Goal: Task Accomplishment & Management: Manage account settings

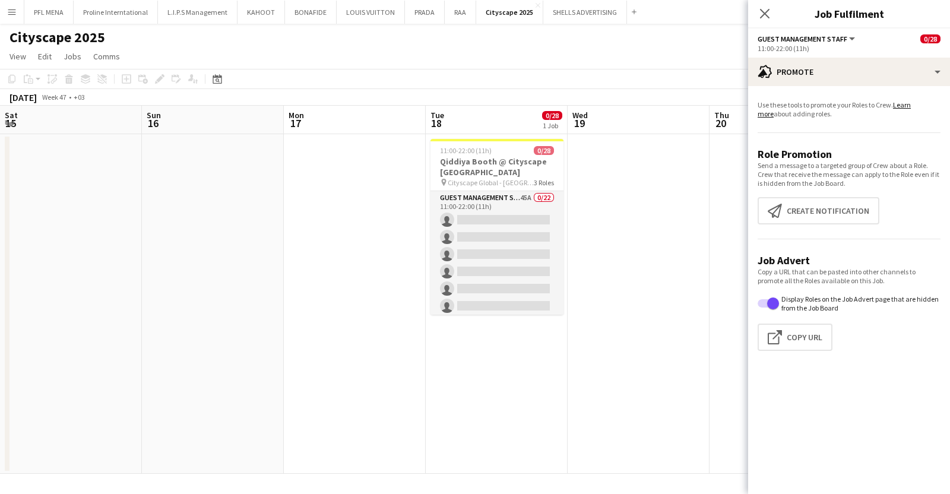
scroll to position [0, 408]
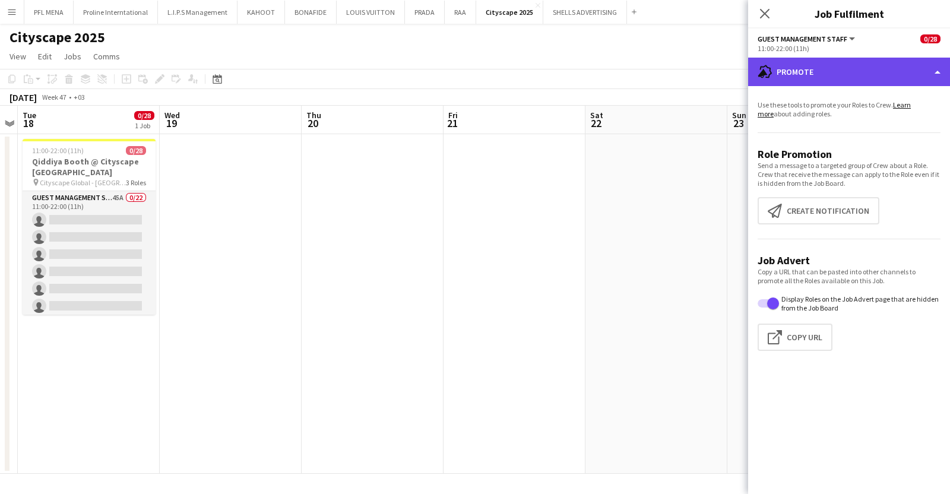
click at [803, 77] on div "advertising-megaphone Promote" at bounding box center [850, 72] width 202 height 29
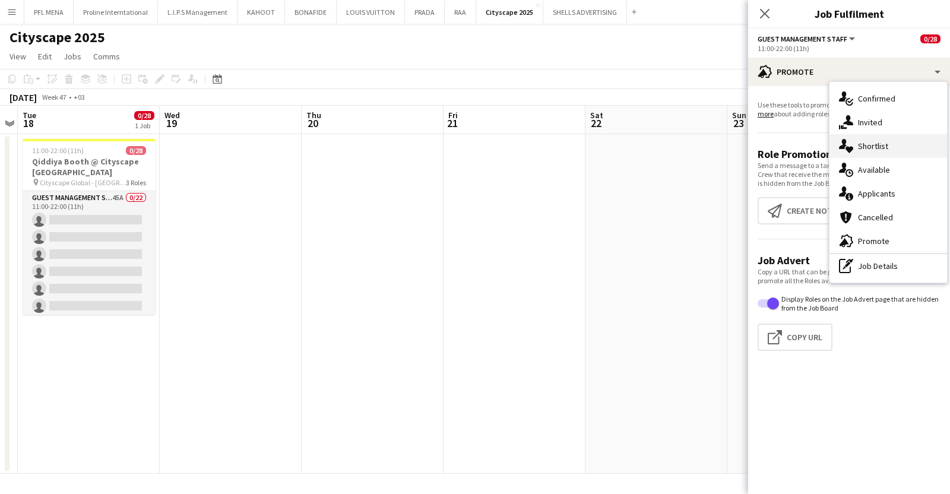
click at [879, 155] on div "single-neutral-actions-heart Shortlist" at bounding box center [889, 146] width 118 height 24
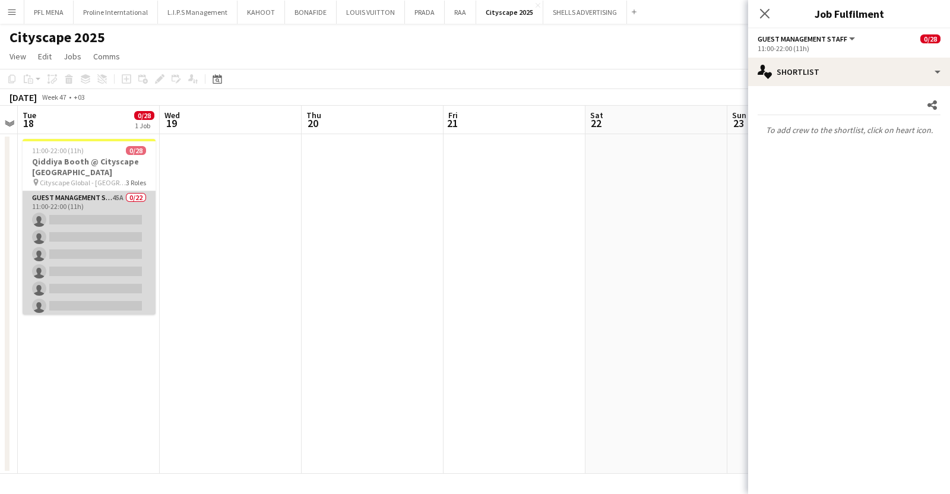
click at [92, 254] on app-card-role "Guest Management Staff 45A 0/22 11:00-22:00 (11h) single-neutral-actions single…" at bounding box center [89, 392] width 133 height 402
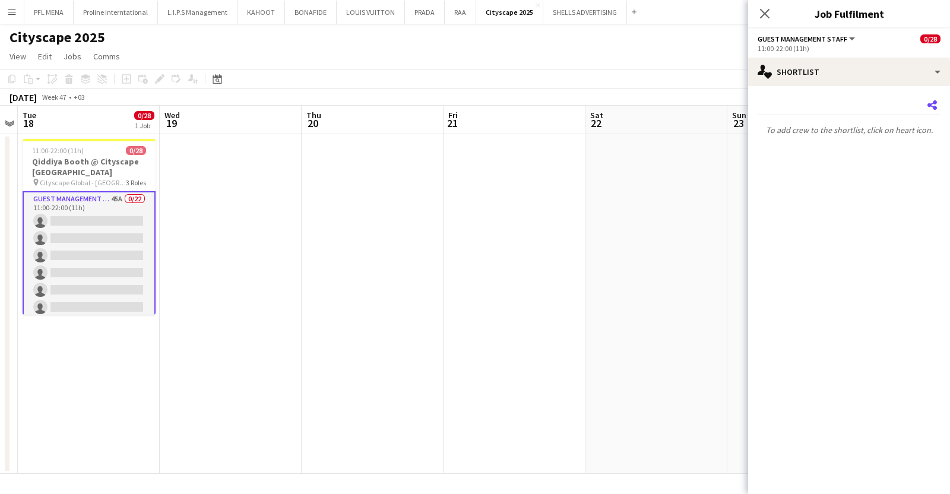
click at [934, 105] on icon "Share" at bounding box center [933, 105] width 10 height 10
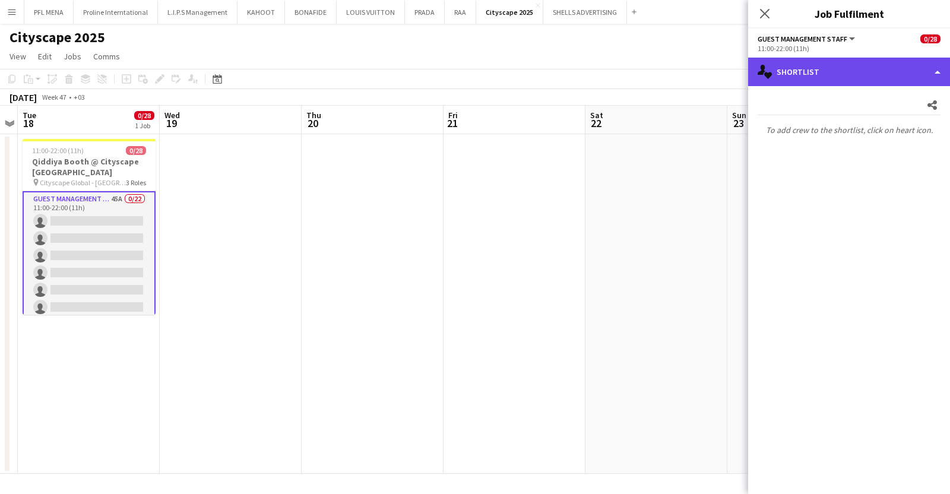
click at [893, 81] on div "single-neutral-actions-heart Shortlist" at bounding box center [850, 72] width 202 height 29
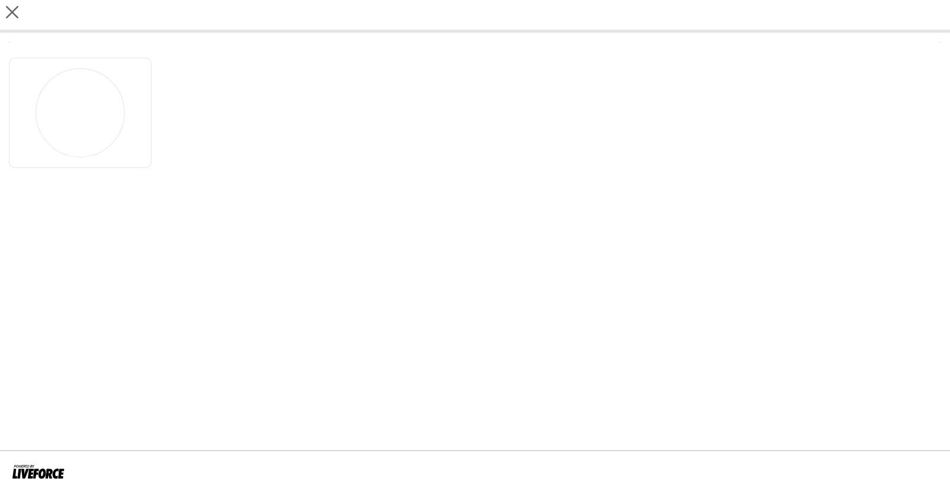
click at [54, 172] on div at bounding box center [475, 105] width 950 height 144
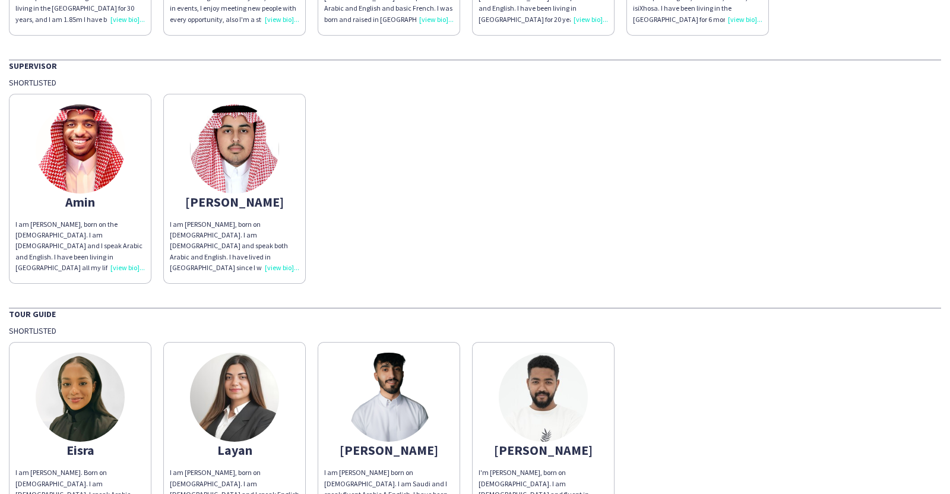
scroll to position [870, 0]
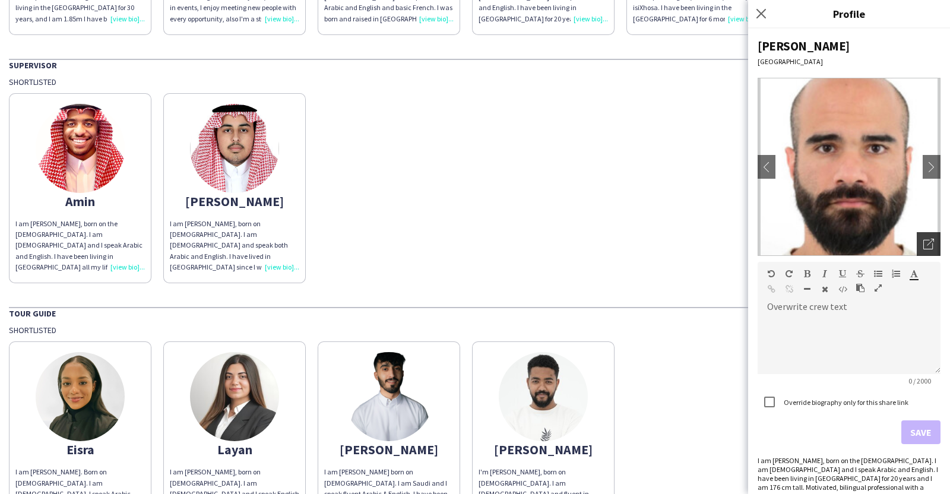
click at [917, 249] on div "Open photos pop-in" at bounding box center [929, 244] width 24 height 24
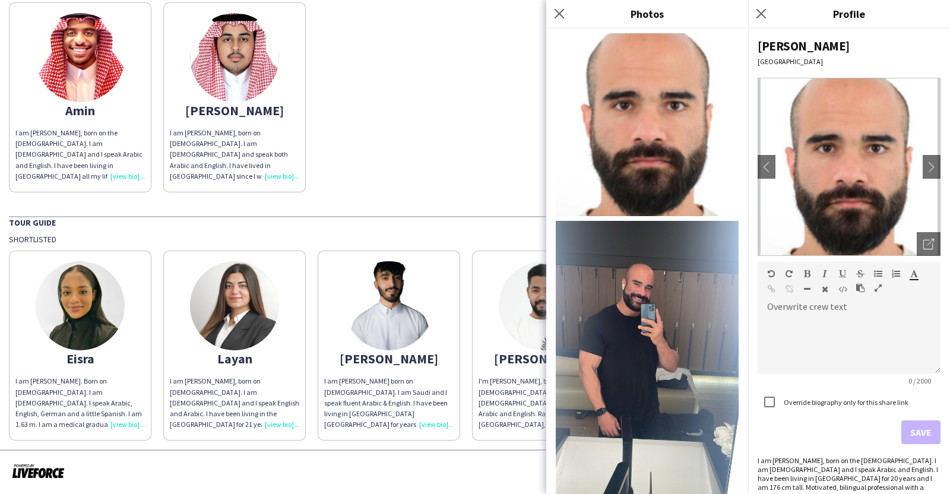
scroll to position [1155, 0]
click at [765, 10] on icon at bounding box center [761, 13] width 11 height 11
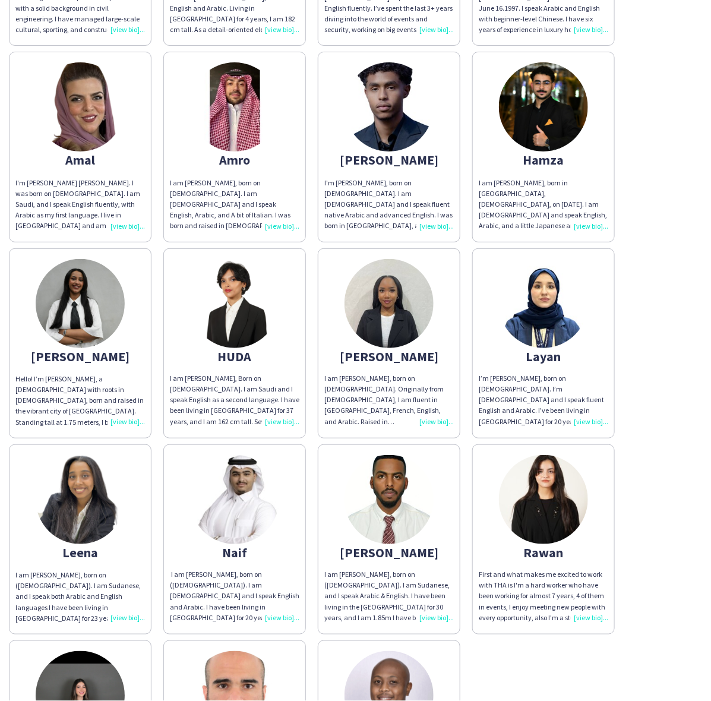
scroll to position [594, 0]
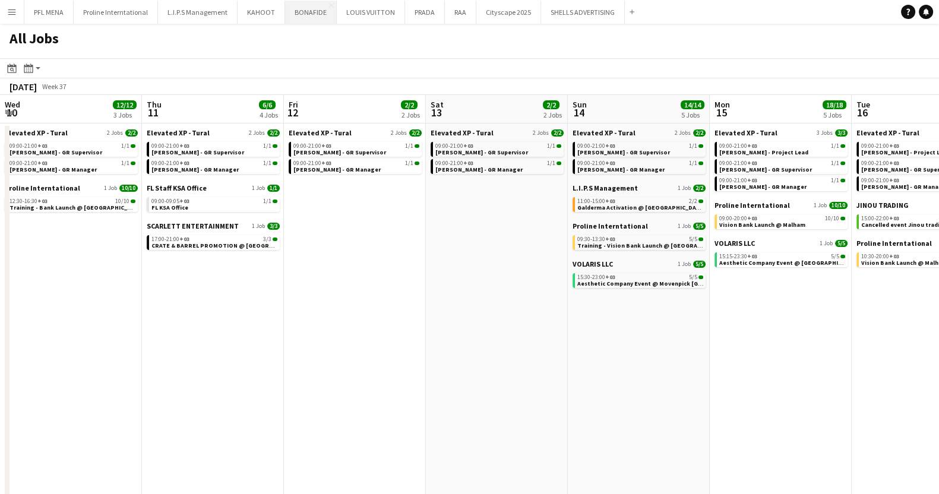
scroll to position [0, 336]
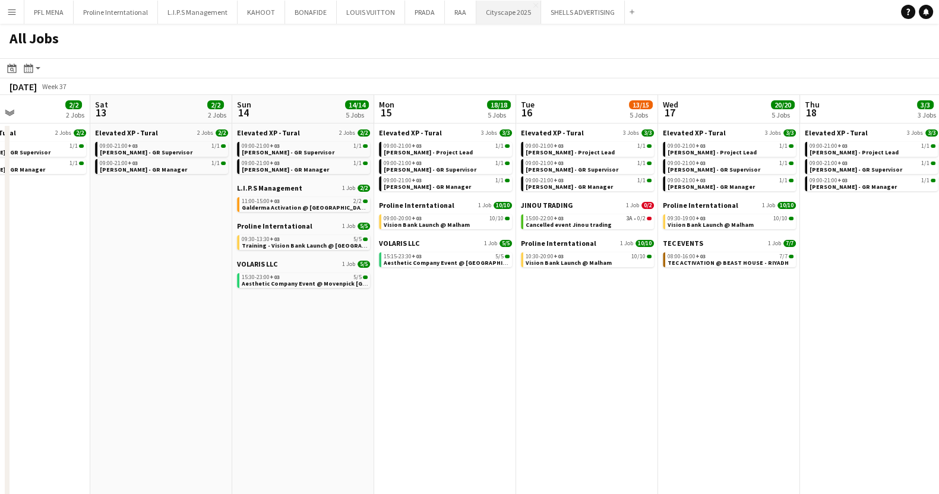
click at [496, 9] on button "Cityscape 2025 Close" at bounding box center [508, 12] width 65 height 23
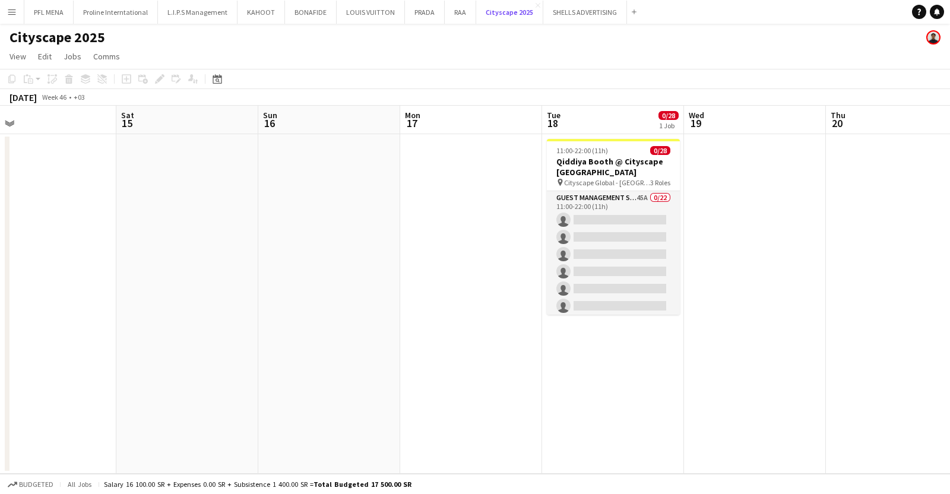
scroll to position [0, 413]
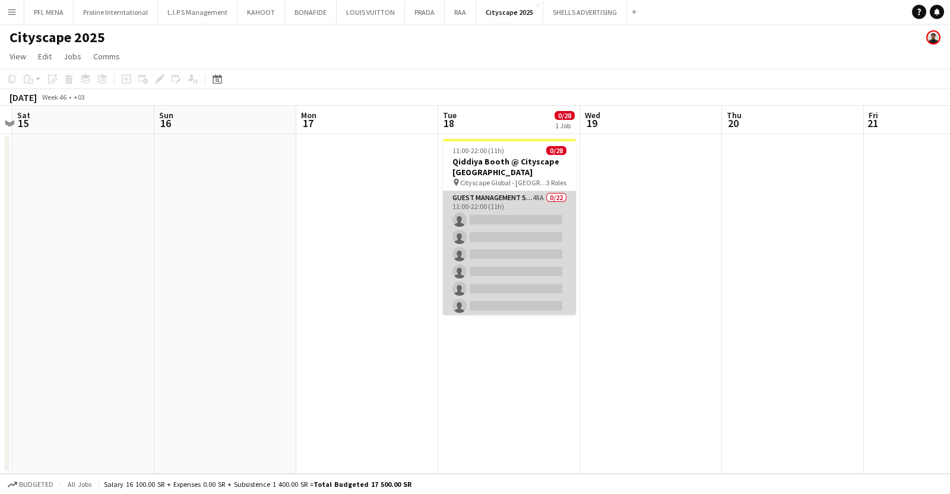
click at [497, 260] on app-card-role "Guest Management Staff 45A 0/22 11:00-22:00 (11h) single-neutral-actions single…" at bounding box center [509, 392] width 133 height 402
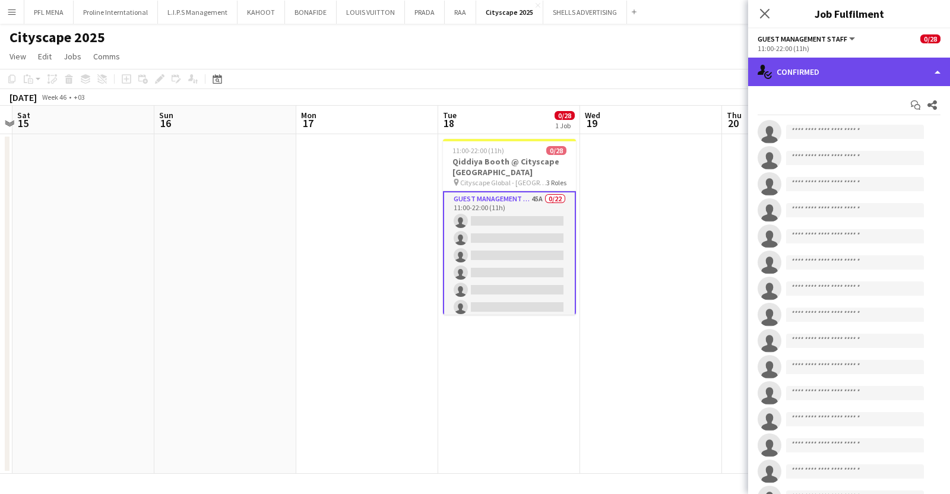
click at [805, 77] on div "single-neutral-actions-check-2 Confirmed" at bounding box center [850, 72] width 202 height 29
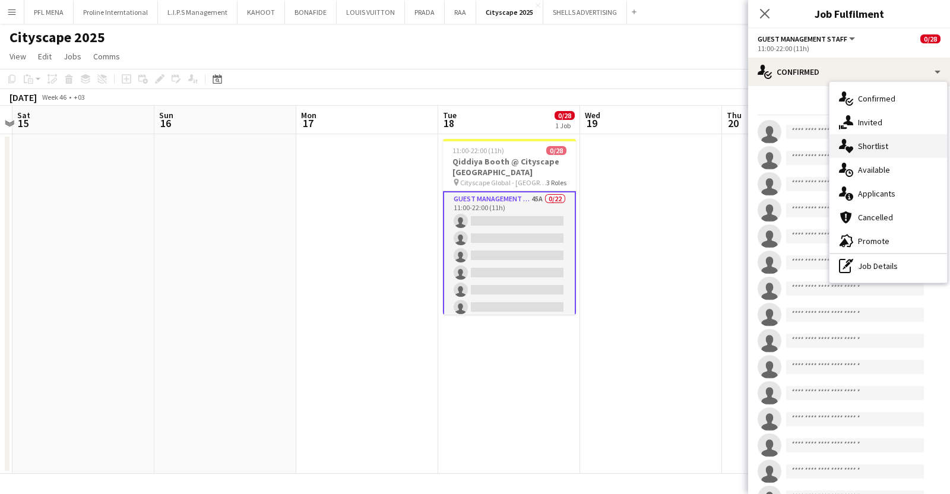
click at [891, 137] on div "single-neutral-actions-heart Shortlist" at bounding box center [889, 146] width 118 height 24
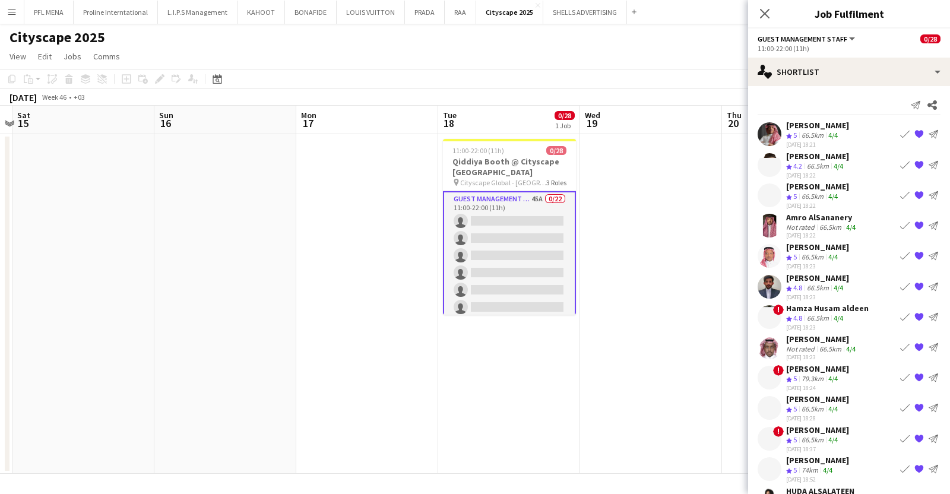
scroll to position [329, 0]
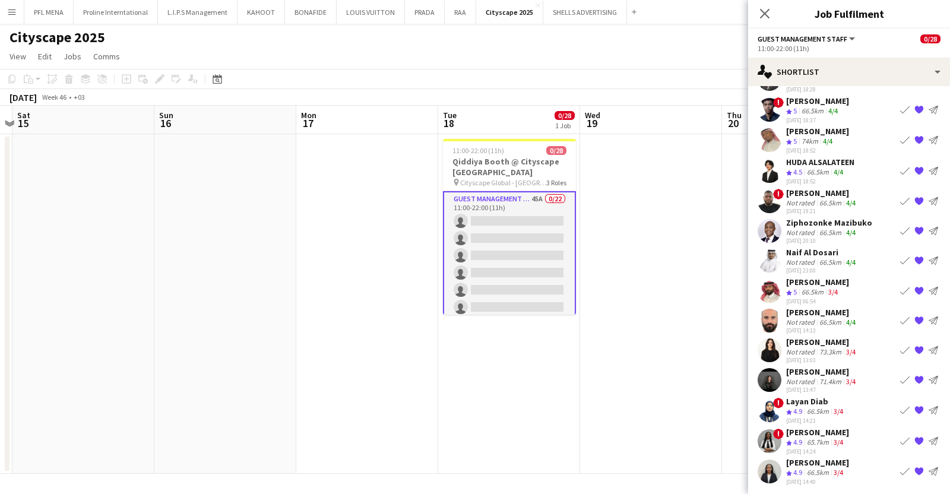
click at [915, 226] on app-icon "{{ spriteTitle }}" at bounding box center [920, 231] width 10 height 10
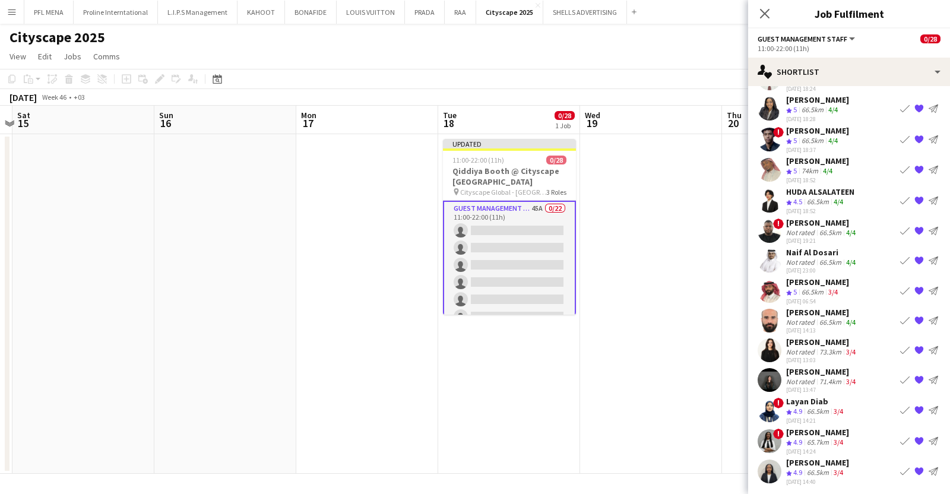
click at [678, 225] on app-date-cell at bounding box center [651, 304] width 142 height 340
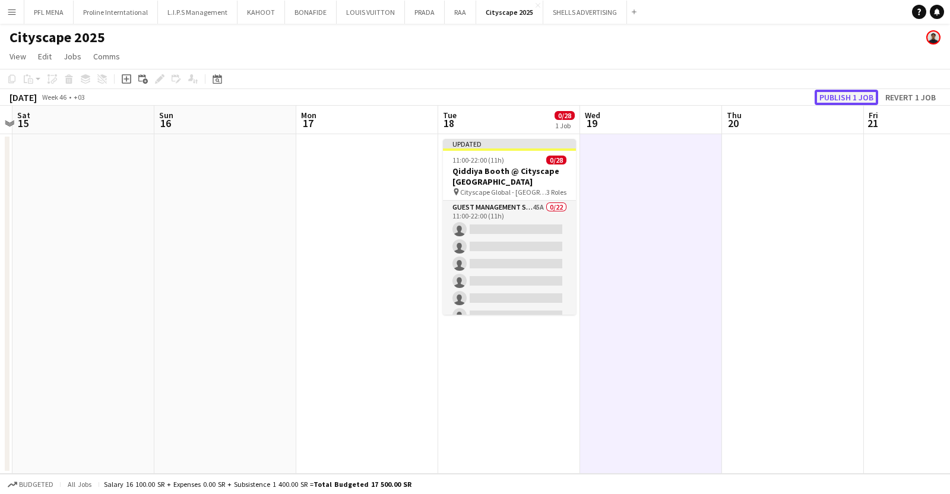
click at [832, 96] on button "Publish 1 job" at bounding box center [847, 97] width 64 height 15
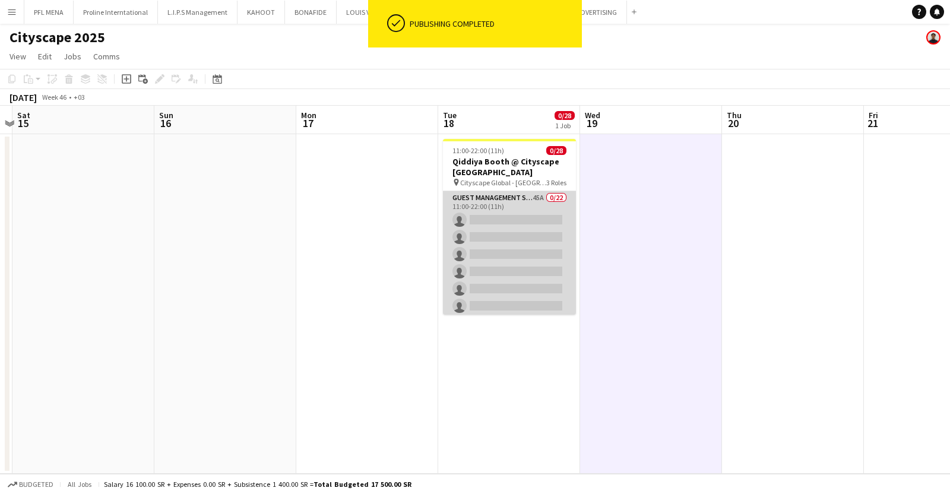
click at [539, 276] on app-card-role "Guest Management Staff 45A 0/22 11:00-22:00 (11h) single-neutral-actions single…" at bounding box center [509, 392] width 133 height 402
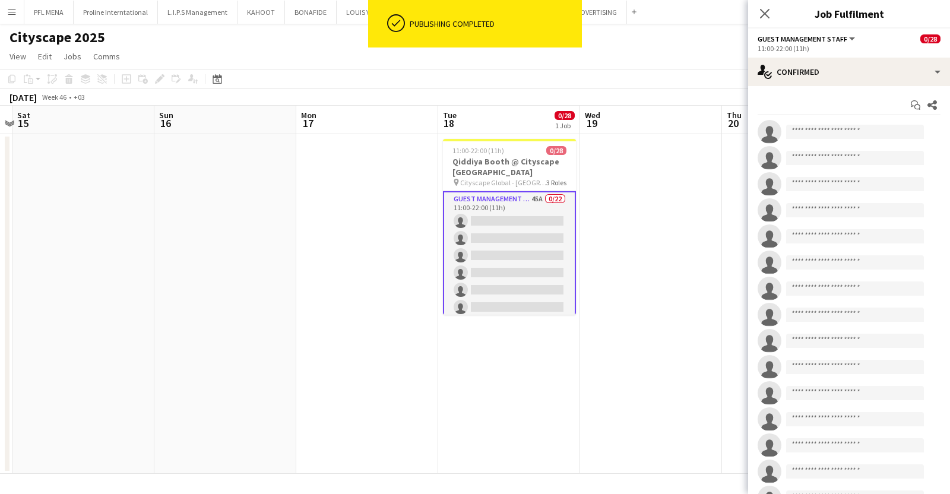
click at [539, 276] on app-card-role "Guest Management Staff 45A 0/22 11:00-22:00 (11h) single-neutral-actions single…" at bounding box center [509, 393] width 133 height 405
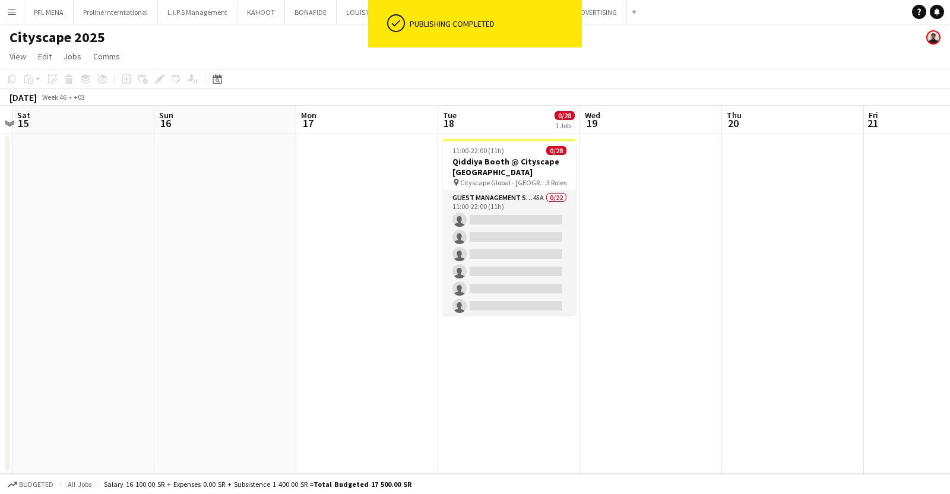
click at [743, 189] on app-date-cell at bounding box center [793, 304] width 142 height 340
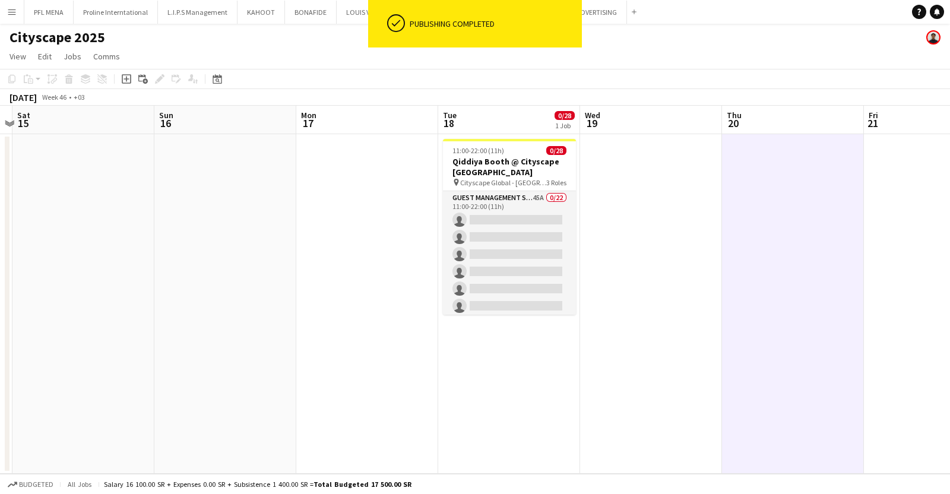
click at [743, 189] on app-date-cell at bounding box center [793, 304] width 142 height 340
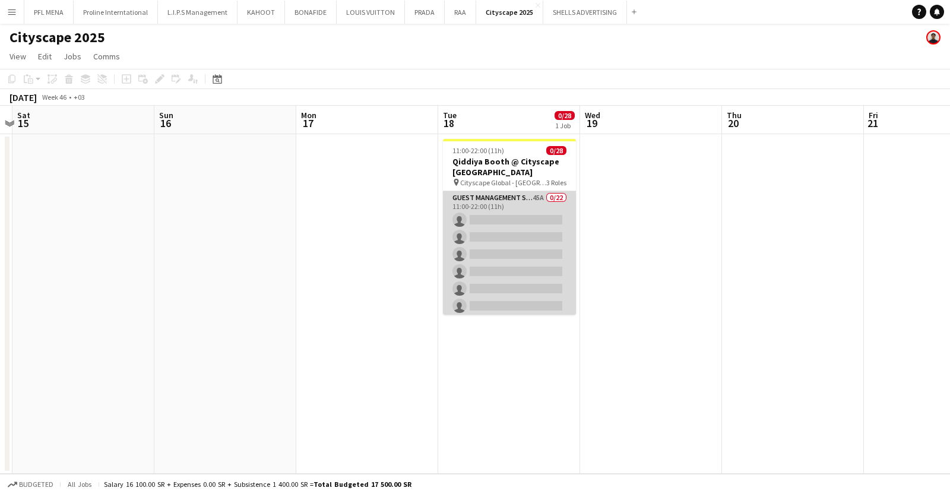
click at [504, 230] on app-card-role "Guest Management Staff 45A 0/22 11:00-22:00 (11h) single-neutral-actions single…" at bounding box center [509, 392] width 133 height 402
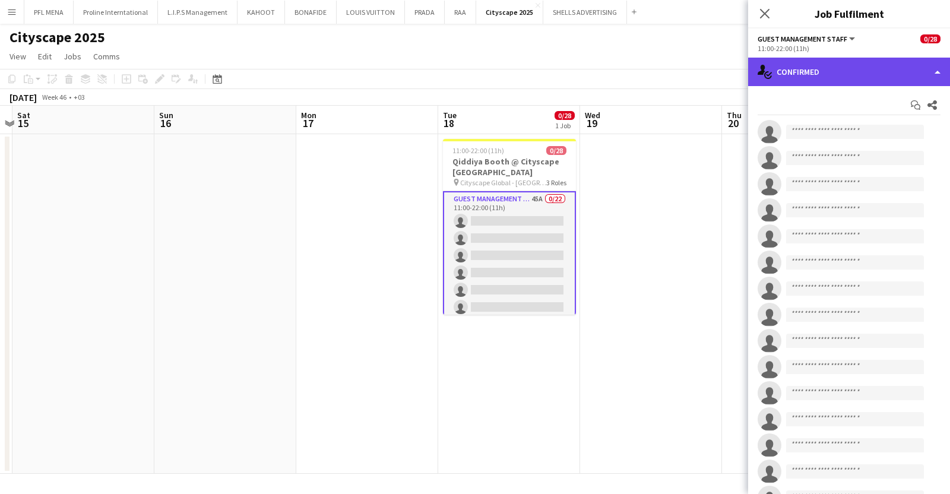
click at [851, 78] on div "single-neutral-actions-check-2 Confirmed" at bounding box center [850, 72] width 202 height 29
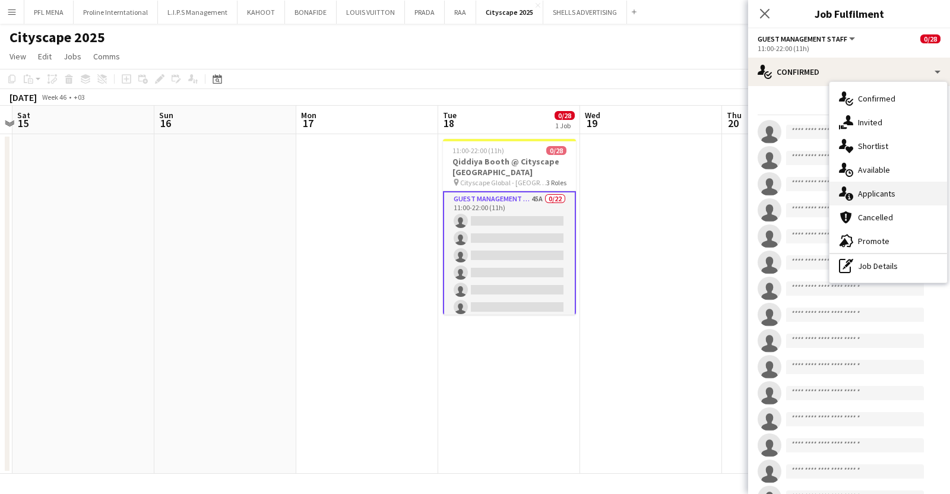
click at [890, 200] on div "single-neutral-actions-information Applicants" at bounding box center [889, 194] width 118 height 24
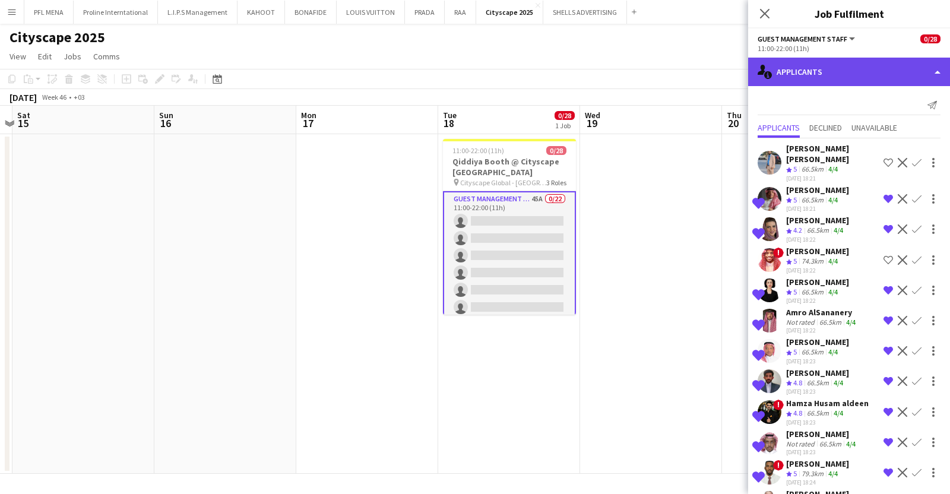
click at [846, 78] on div "single-neutral-actions-information Applicants" at bounding box center [850, 72] width 202 height 29
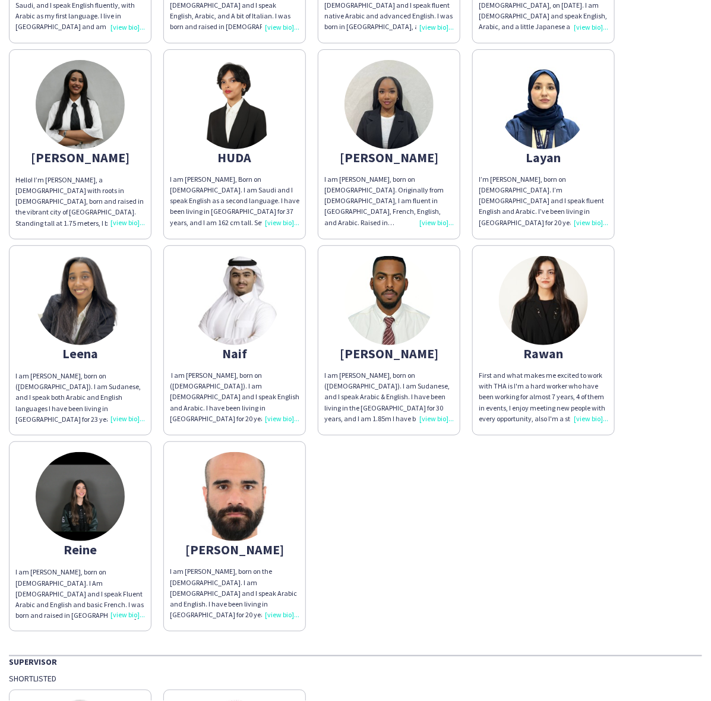
scroll to position [668, 0]
